Goal: Information Seeking & Learning: Learn about a topic

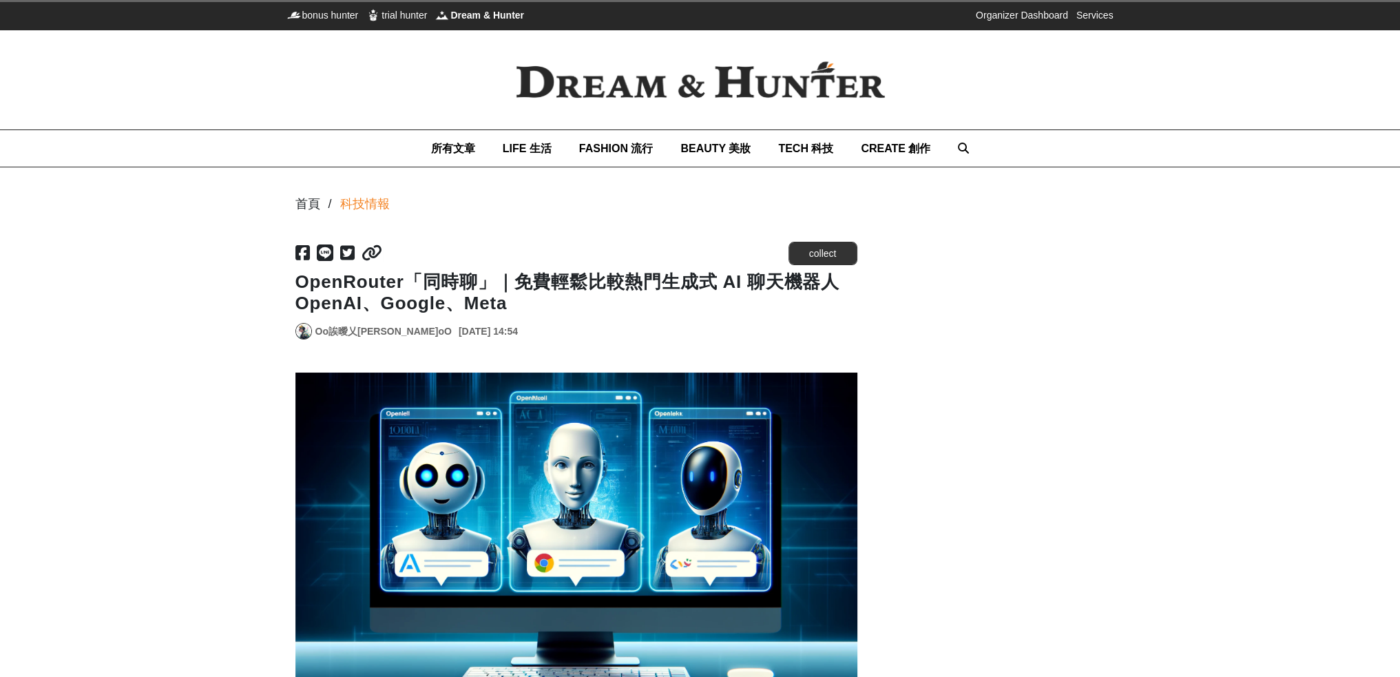
click at [345, 286] on h1 "OpenRouter「同時聊」｜免費輕鬆比較熱門生成式 AI 聊天機器人OpenAI、Google、Meta" at bounding box center [576, 292] width 562 height 43
click at [516, 283] on h1 "OpenRouter「同時聊」｜免費輕鬆比較熱門生成式 AI 聊天機器人OpenAI、Google、Meta" at bounding box center [576, 292] width 562 height 43
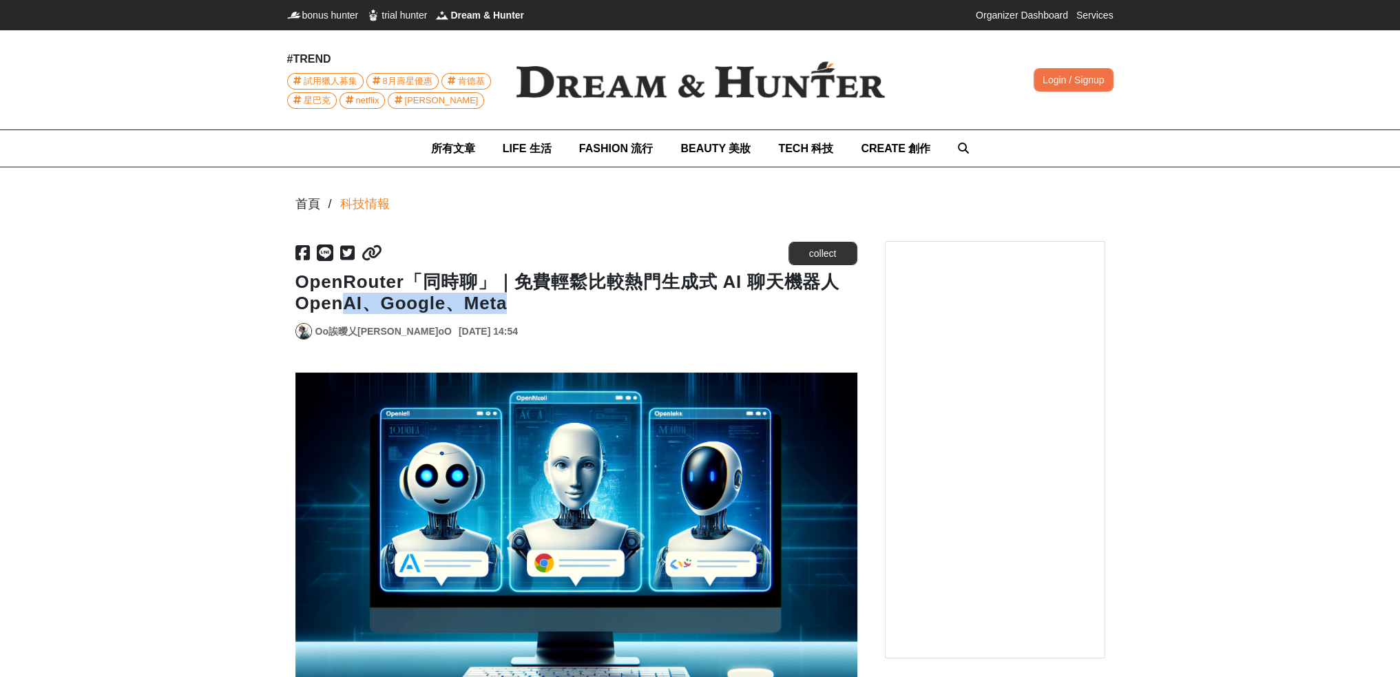
drag, startPoint x: 512, startPoint y: 306, endPoint x: 286, endPoint y: 303, distance: 225.9
click at [342, 307] on h1 "OpenRouter「同時聊」｜免費輕鬆比較熱門生成式 AI 聊天機器人OpenAI、Google、Meta" at bounding box center [576, 292] width 562 height 43
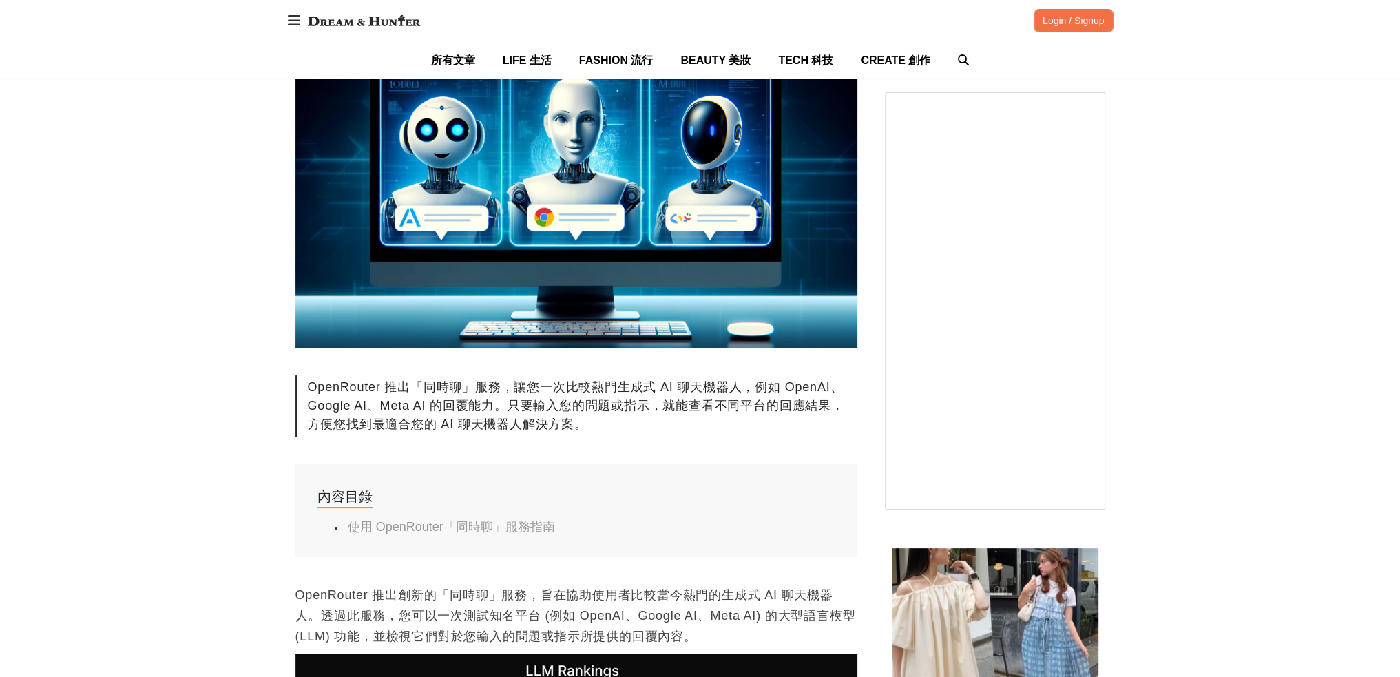
scroll to position [620, 0]
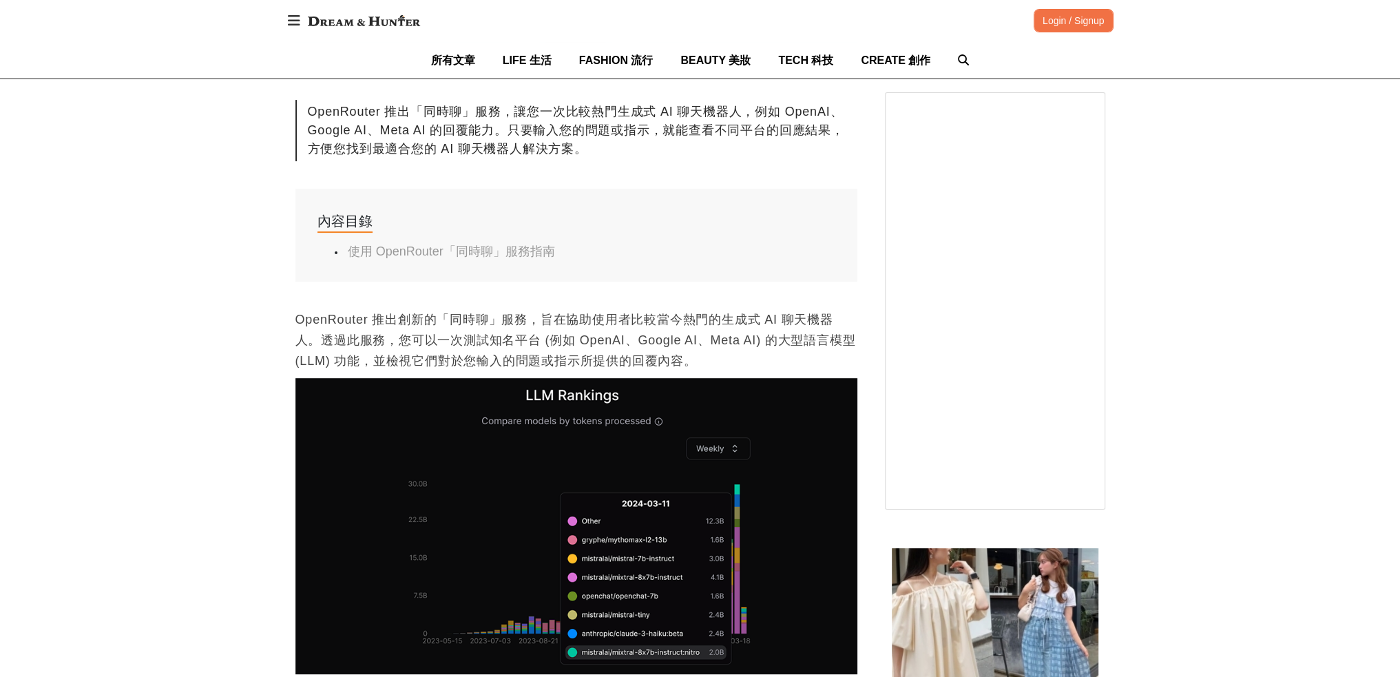
click at [339, 323] on p "OpenRouter 推出創新的「同時聊」服務，旨在協助使用者比較當今熱門的生成式 AI 聊天機器人。透過此服務，您可以一次測試知名平台 (例如 OpenAI…" at bounding box center [576, 340] width 562 height 62
click at [458, 325] on p "OpenRouter 推出創新的「同時聊」服務，旨在協助使用者比較當今熱門的生成式 AI 聊天機器人。透過此服務，您可以一次測試知名平台 (例如 OpenAI…" at bounding box center [576, 340] width 562 height 62
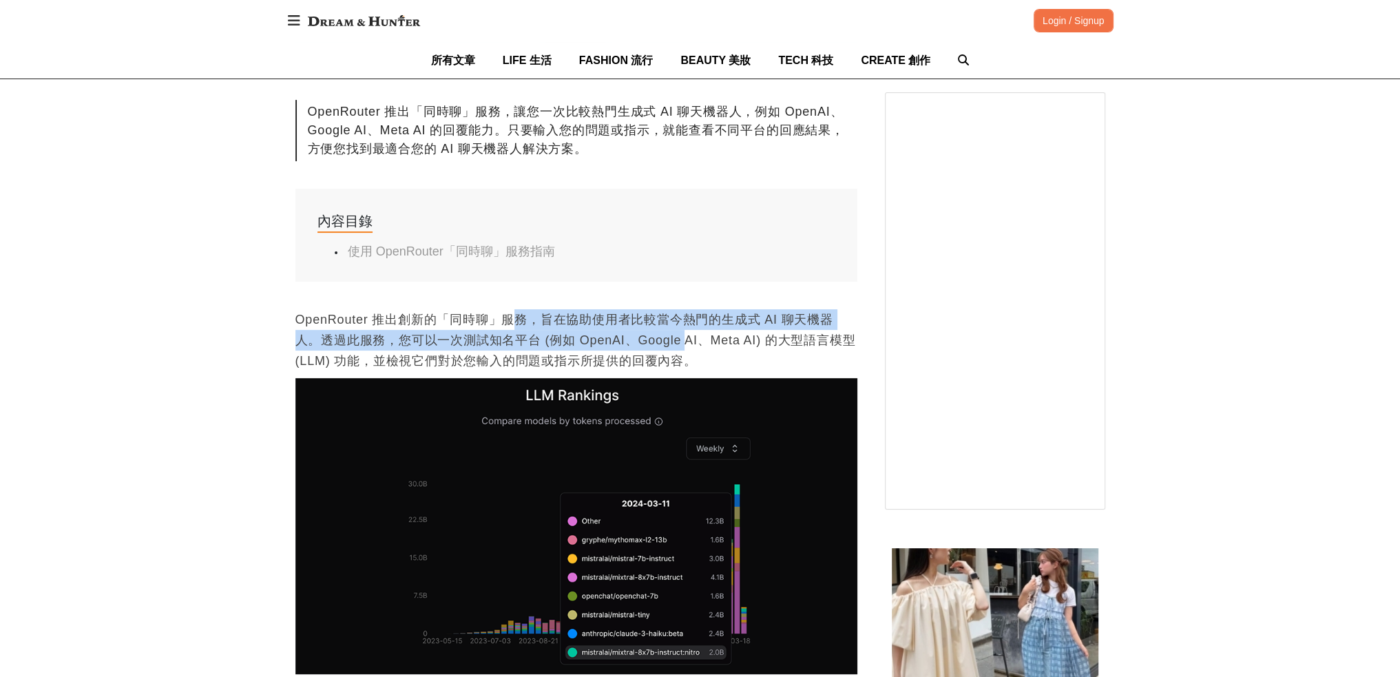
drag, startPoint x: 528, startPoint y: 321, endPoint x: 702, endPoint y: 329, distance: 173.7
click at [694, 331] on p "OpenRouter 推出創新的「同時聊」服務，旨在協助使用者比較當今熱門的生成式 AI 聊天機器人。透過此服務，您可以一次測試知名平台 (例如 OpenAI…" at bounding box center [576, 340] width 562 height 62
click at [709, 328] on p "OpenRouter 推出創新的「同時聊」服務，旨在協助使用者比較當今熱門的生成式 AI 聊天機器人。透過此服務，您可以一次測試知名平台 (例如 OpenAI…" at bounding box center [576, 340] width 562 height 62
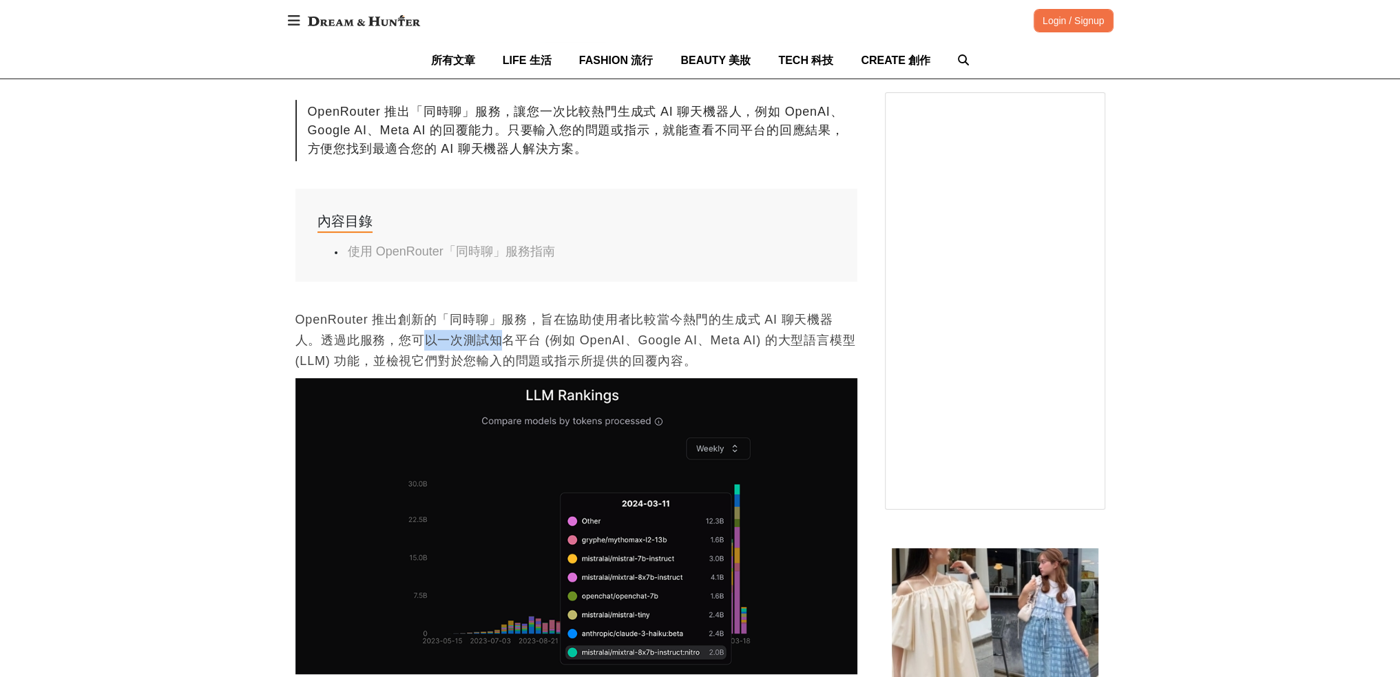
drag, startPoint x: 421, startPoint y: 343, endPoint x: 505, endPoint y: 344, distance: 84.7
click at [505, 344] on p "OpenRouter 推出創新的「同時聊」服務，旨在協助使用者比較當今熱門的生成式 AI 聊天機器人。透過此服務，您可以一次測試知名平台 (例如 OpenAI…" at bounding box center [576, 340] width 562 height 62
drag, startPoint x: 669, startPoint y: 357, endPoint x: 723, endPoint y: 362, distance: 54.6
click at [722, 362] on p "OpenRouter 推出創新的「同時聊」服務，旨在協助使用者比較當今熱門的生成式 AI 聊天機器人。透過此服務，您可以一次測試知名平台 (例如 OpenAI…" at bounding box center [576, 340] width 562 height 62
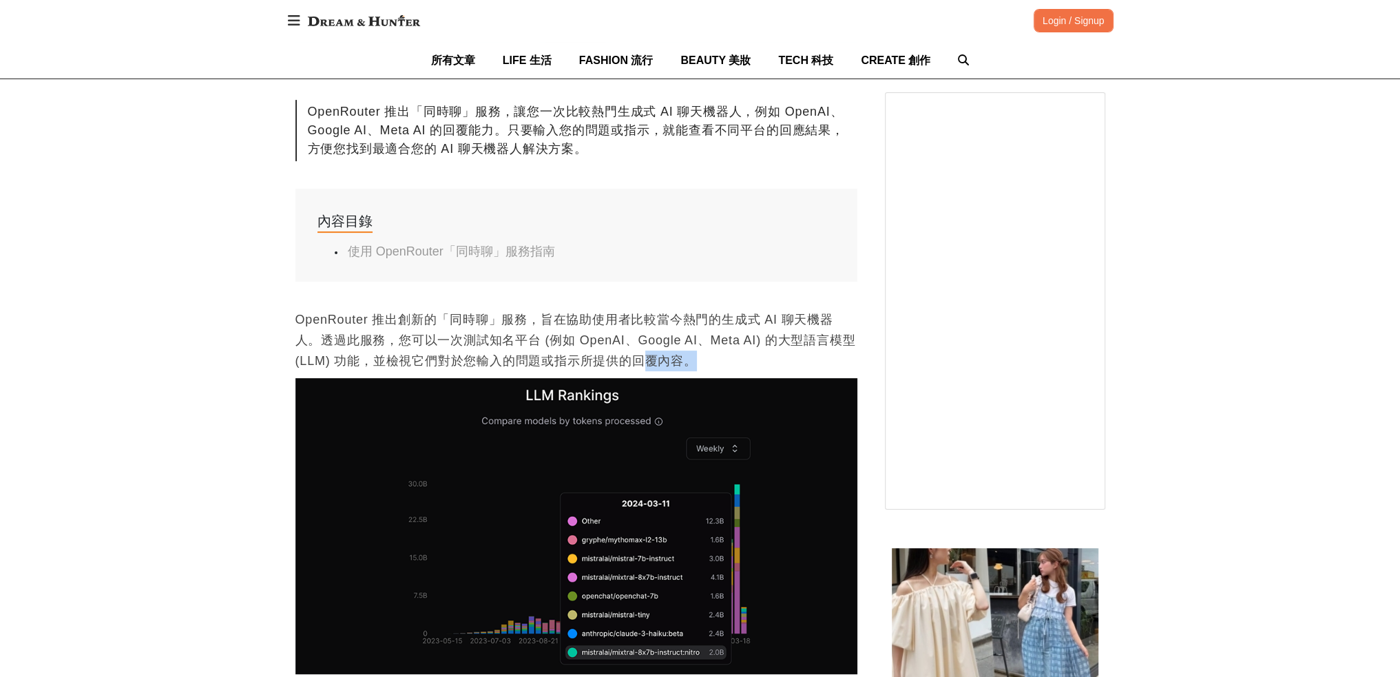
click at [723, 362] on p "OpenRouter 推出創新的「同時聊」服務，旨在協助使用者比較當今熱門的生成式 AI 聊天機器人。透過此服務，您可以一次測試知名平台 (例如 OpenAI…" at bounding box center [576, 340] width 562 height 62
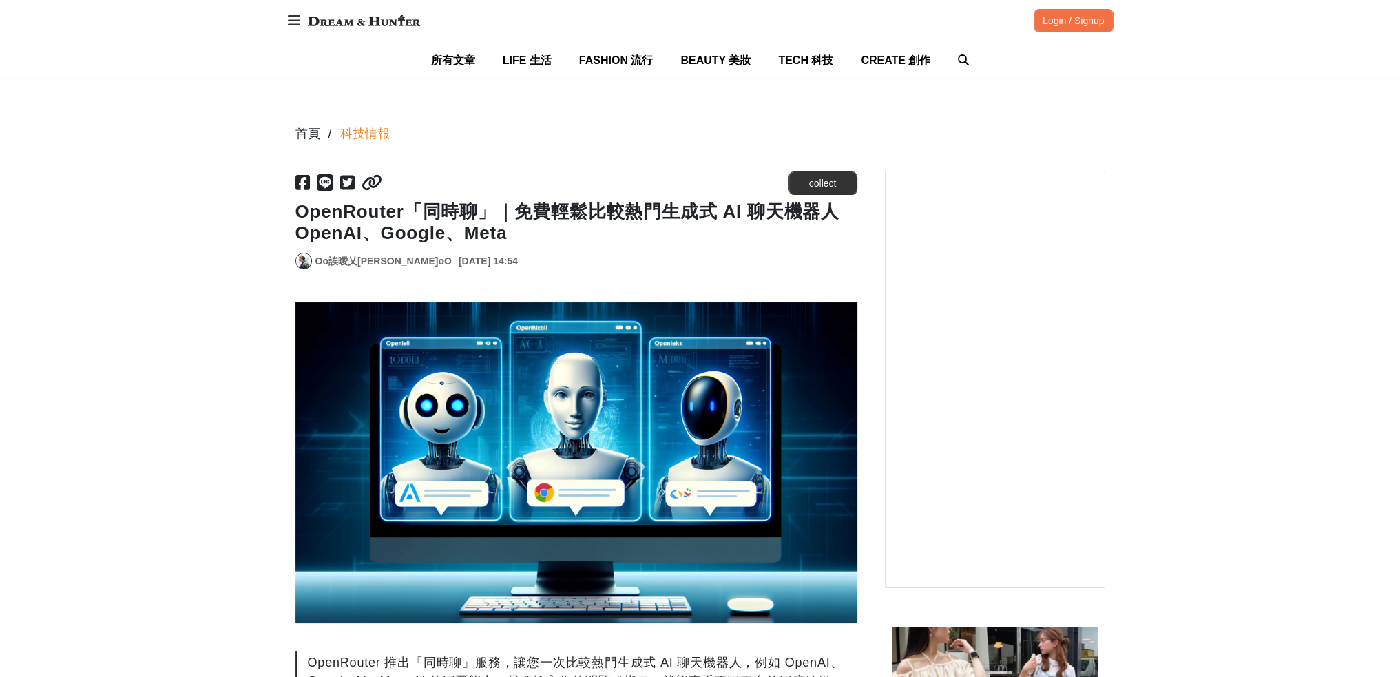
scroll to position [0, 0]
